Goal: Transaction & Acquisition: Purchase product/service

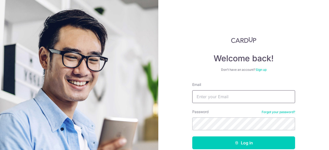
click at [207, 98] on input "Email" at bounding box center [243, 96] width 103 height 13
type input "[EMAIL_ADDRESS][DOMAIN_NAME]"
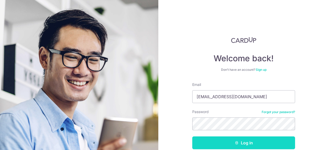
click at [248, 143] on button "Log in" at bounding box center [243, 143] width 103 height 13
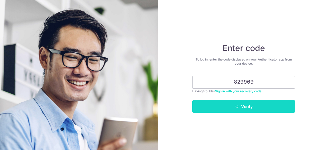
type input "829969"
click at [250, 107] on button "Verify" at bounding box center [243, 106] width 103 height 13
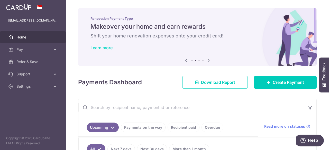
click at [111, 47] on link "Learn more" at bounding box center [101, 47] width 22 height 5
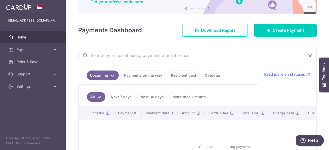
scroll to position [11, 0]
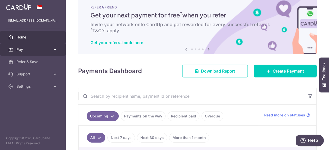
click at [21, 51] on span "Pay" at bounding box center [33, 49] width 34 height 5
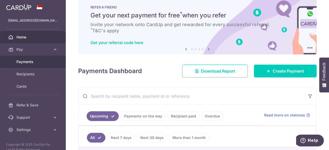
click at [25, 63] on span "Payments" at bounding box center [33, 61] width 34 height 5
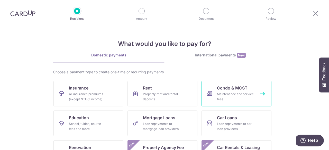
click at [230, 98] on div "Maintenance and service fees" at bounding box center [235, 97] width 37 height 10
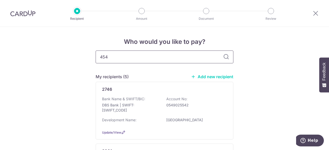
type input "4547"
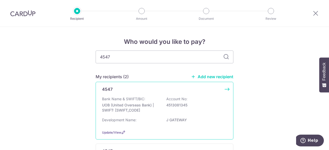
click at [226, 89] on div "4547 Bank Name & SWIFT/BIC: UOB (United Overseas Bank) | SWIFT: UOVBSGSGXXX Acc…" at bounding box center [165, 111] width 138 height 58
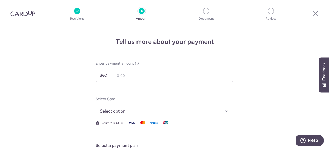
click at [115, 76] on input "text" at bounding box center [165, 75] width 138 height 13
type input "1,059.48"
click at [227, 113] on icon "button" at bounding box center [226, 111] width 5 height 5
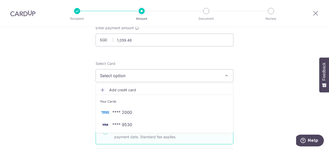
scroll to position [47, 0]
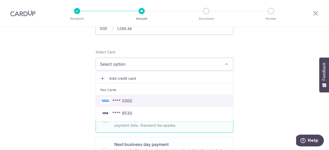
click at [120, 101] on span "**** 2000" at bounding box center [122, 101] width 20 height 6
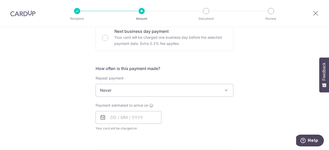
scroll to position [162, 0]
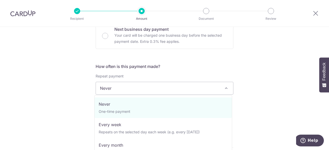
click at [227, 89] on span at bounding box center [226, 88] width 6 height 6
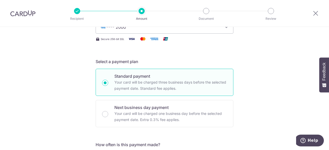
scroll to position [92, 0]
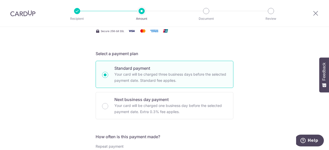
click at [103, 75] on input "Standard payment Your card will be charged three business days before the selec…" at bounding box center [105, 75] width 6 height 6
radio input "true"
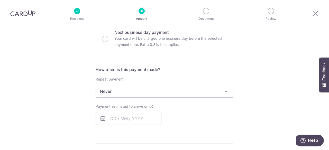
scroll to position [164, 0]
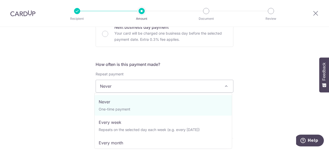
click at [225, 86] on span at bounding box center [226, 86] width 6 height 6
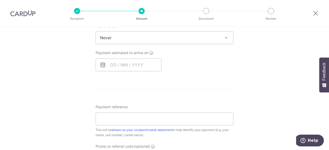
scroll to position [215, 0]
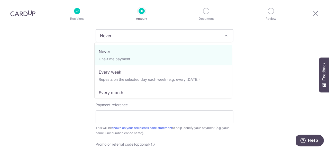
click at [227, 34] on span at bounding box center [226, 36] width 6 height 6
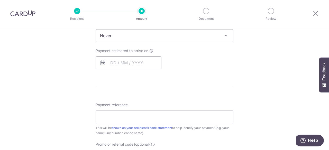
click at [262, 69] on div "Tell us more about your payment Enter payment amount SGD 1,059.48 1059.48 Selec…" at bounding box center [164, 41] width 329 height 458
click at [109, 62] on input "text" at bounding box center [129, 63] width 66 height 13
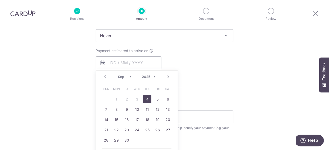
click at [281, 103] on div "Tell us more about your payment Enter payment amount SGD 1,059.48 1059.48 Selec…" at bounding box center [164, 41] width 329 height 458
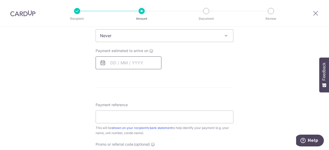
click at [112, 63] on input "text" at bounding box center [129, 63] width 66 height 13
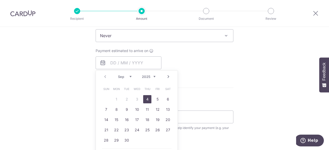
drag, startPoint x: 147, startPoint y: 101, endPoint x: 184, endPoint y: 109, distance: 38.2
click at [147, 101] on link "4" at bounding box center [147, 99] width 8 height 8
type input "[DATE]"
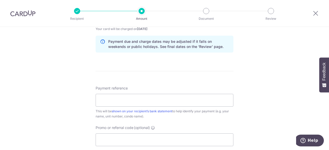
scroll to position [261, 0]
click at [126, 99] on input "Payment reference" at bounding box center [165, 99] width 138 height 13
type input "CHEW [PERSON_NAME] 60720 JGATEWAY"
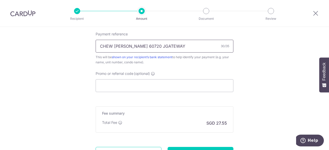
scroll to position [323, 0]
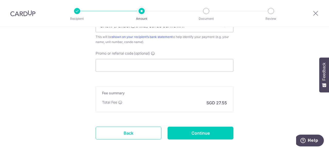
scroll to position [343, 0]
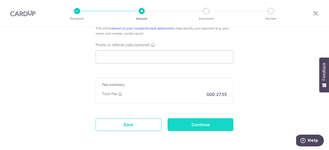
click at [189, 125] on input "Continue" at bounding box center [201, 124] width 66 height 13
type input "Create Schedule"
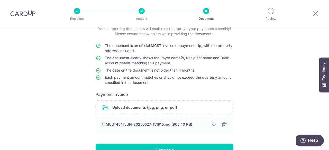
scroll to position [39, 0]
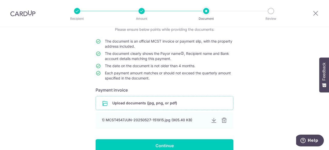
click at [127, 104] on input "file" at bounding box center [164, 103] width 137 height 13
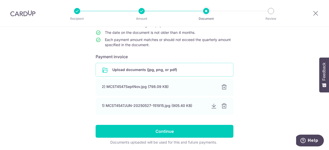
scroll to position [80, 0]
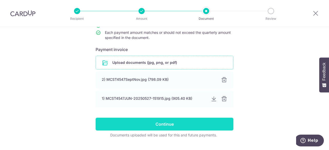
click at [161, 125] on input "Continue" at bounding box center [165, 124] width 138 height 13
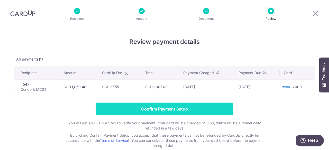
click at [177, 110] on input "Confirm Payment Setup" at bounding box center [165, 109] width 138 height 13
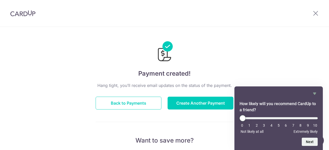
click at [316, 94] on icon "Hide survey" at bounding box center [314, 94] width 6 height 6
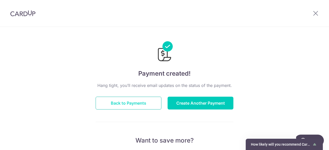
click at [135, 104] on button "Back to Payments" at bounding box center [129, 103] width 66 height 13
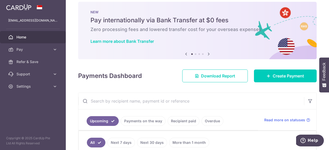
scroll to position [6, 0]
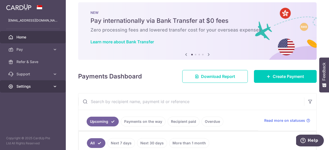
click at [23, 86] on span "Settings" at bounding box center [33, 86] width 34 height 5
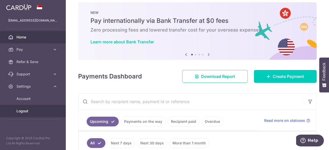
click at [26, 109] on span "Logout" at bounding box center [33, 111] width 34 height 5
